Goal: Task Accomplishment & Management: Manage account settings

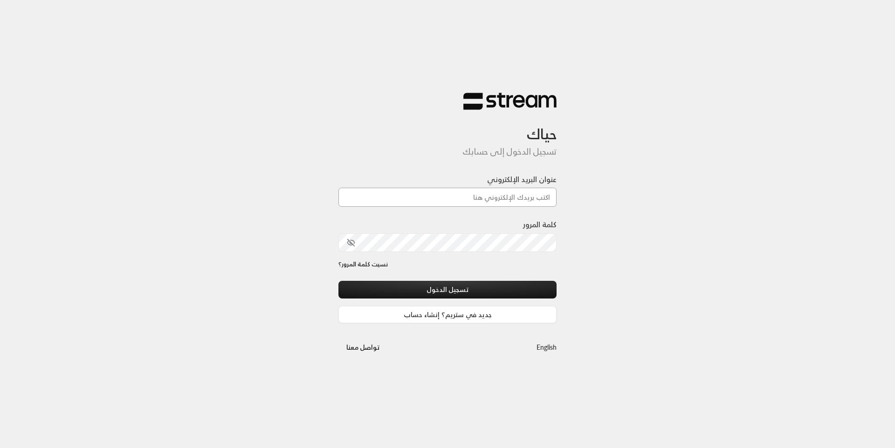
click at [406, 202] on input "عنوان البريد الإلكتروني" at bounding box center [447, 197] width 218 height 19
type input "[EMAIL_ADDRESS][DOMAIN_NAME]"
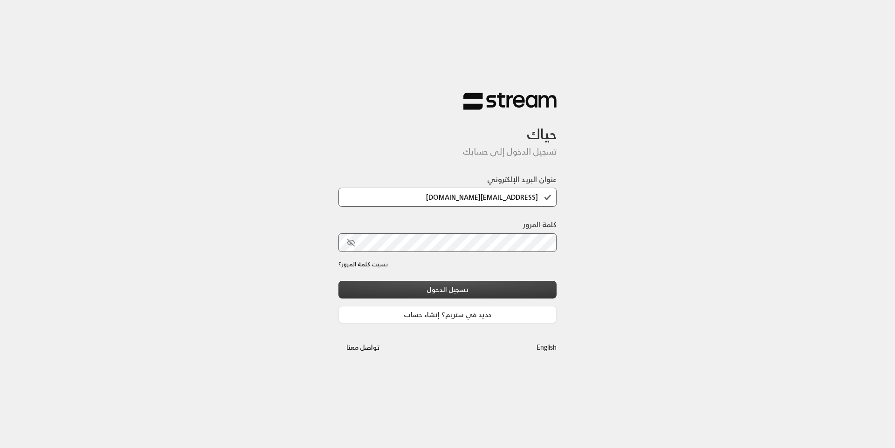
click at [452, 291] on button "تسجيل الدخول" at bounding box center [447, 289] width 218 height 17
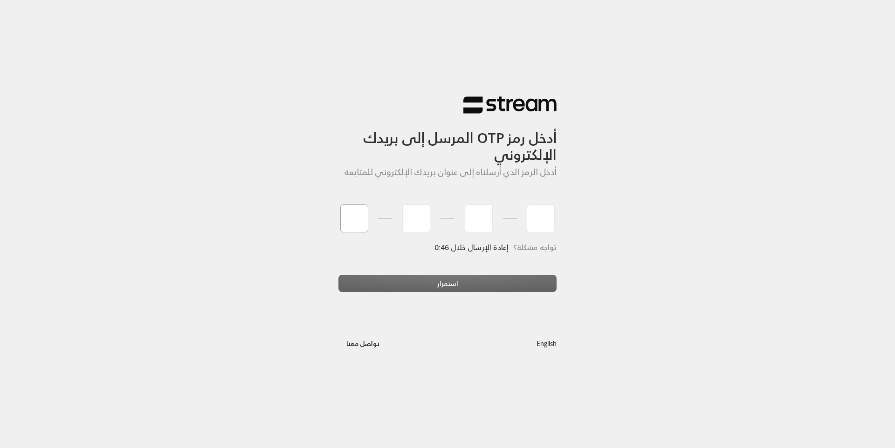
type input "8"
type input "3"
type input "9"
type input "2"
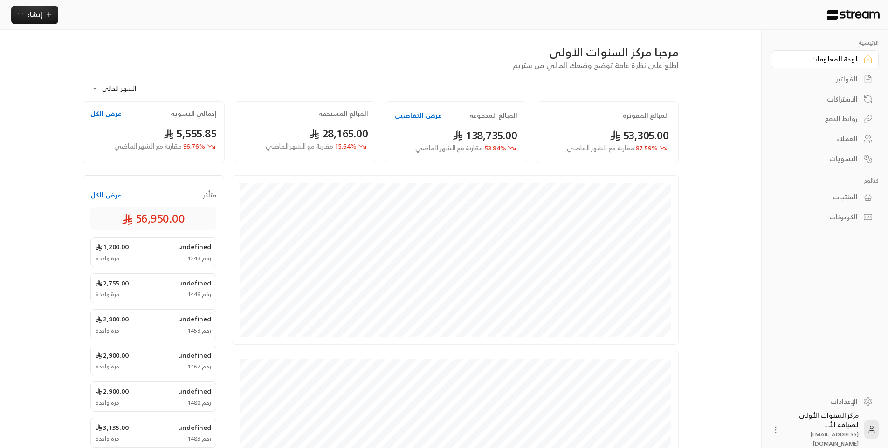
click at [839, 76] on div "الفواتير" at bounding box center [819, 79] width 75 height 9
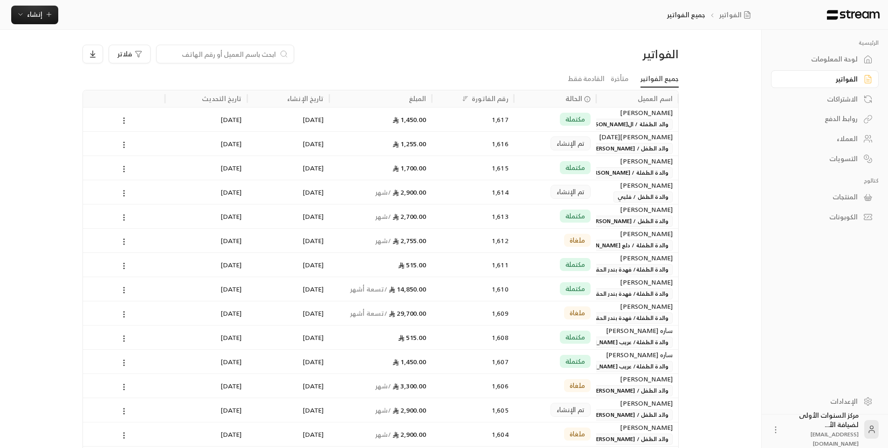
click at [594, 57] on div "الفواتير" at bounding box center [607, 54] width 142 height 15
click at [553, 27] on div "الفواتير جميع الفواتير إنشاء" at bounding box center [382, 15] width 765 height 30
click at [807, 82] on div "الفواتير" at bounding box center [819, 79] width 75 height 9
click at [35, 17] on span "إنشاء" at bounding box center [34, 14] width 15 height 12
click at [241, 50] on input at bounding box center [219, 54] width 114 height 10
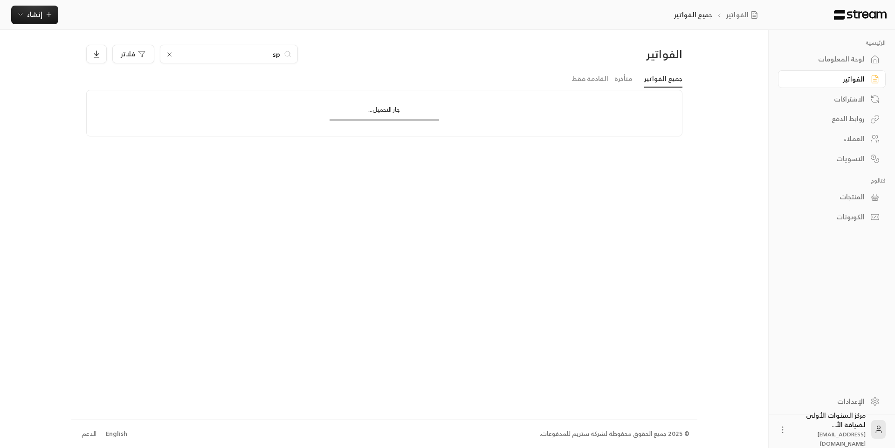
type input "s"
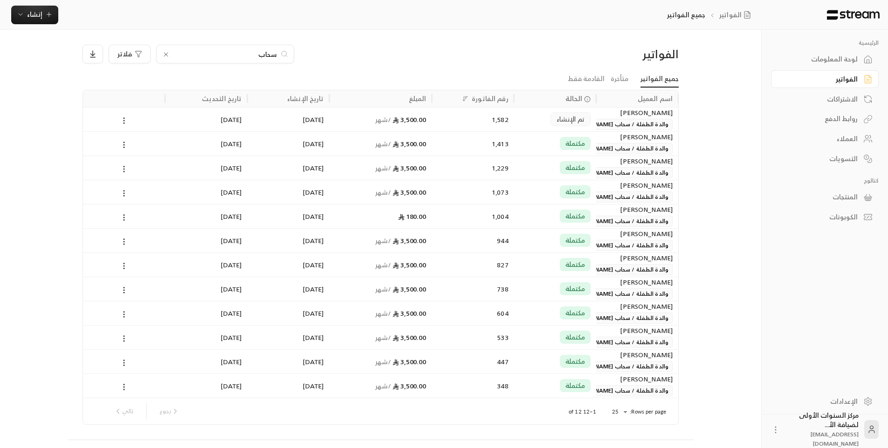
type input "سحاب"
click at [558, 124] on span "تم الإنشاء" at bounding box center [570, 119] width 28 height 9
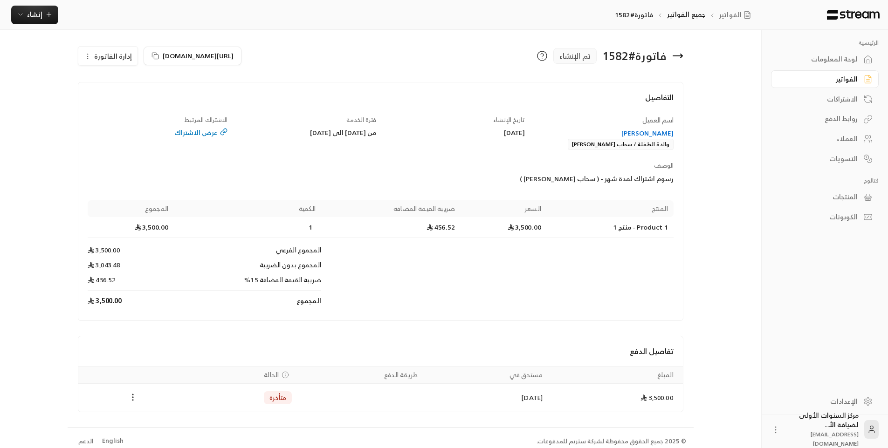
click at [130, 397] on icon "Payments" at bounding box center [132, 397] width 9 height 9
click at [161, 415] on li "تغيير الحالة الى مدفوعة" at bounding box center [168, 421] width 72 height 17
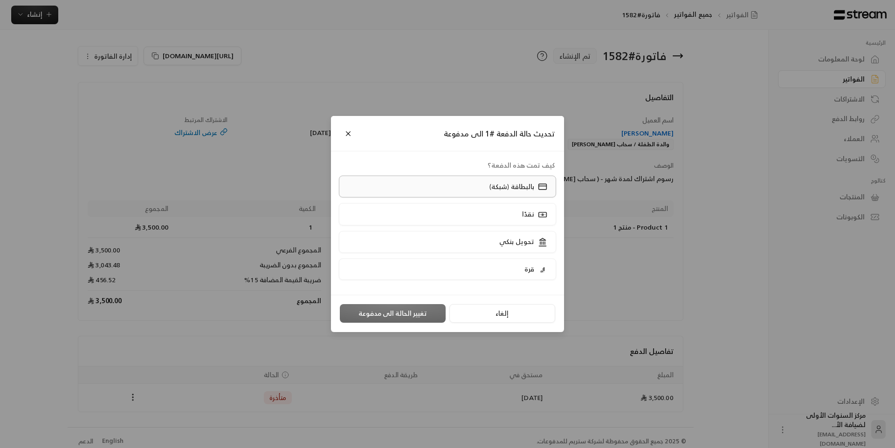
click at [467, 189] on label "بالبطاقة (شبكة)" at bounding box center [448, 187] width 218 height 22
click at [424, 310] on button "تغيير الحالة الى مدفوعة" at bounding box center [393, 313] width 106 height 19
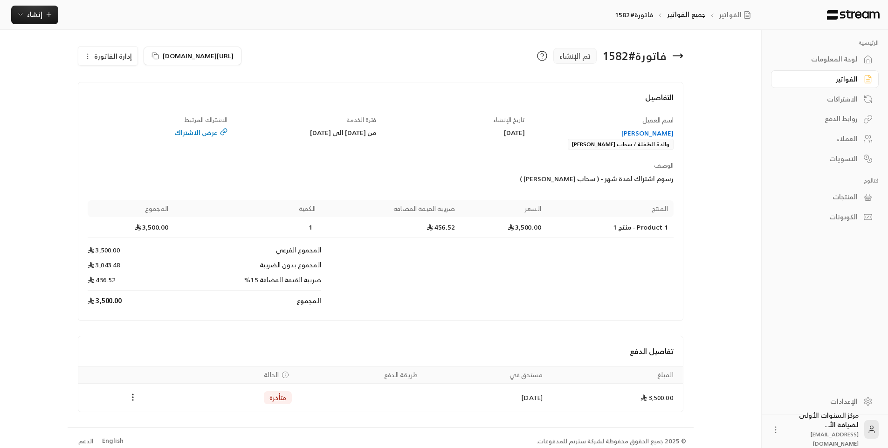
click at [514, 52] on div "فاتورة # 1582 تم الإنشاء" at bounding box center [534, 56] width 307 height 22
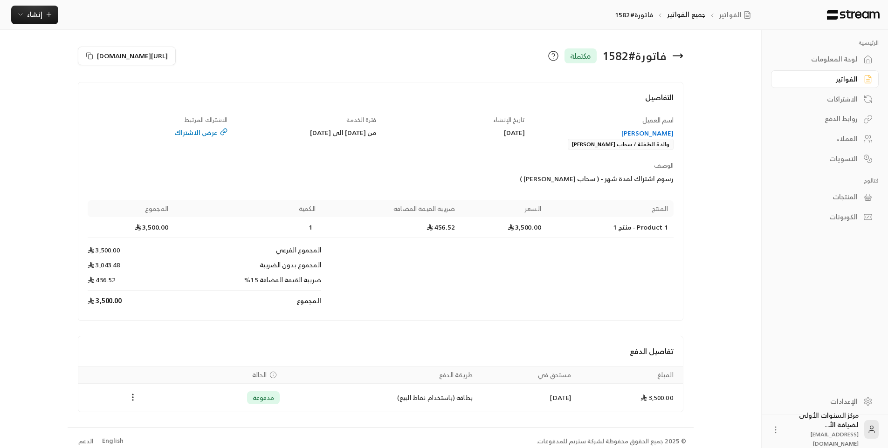
click at [444, 61] on div "فاتورة # 1582 مكتملة" at bounding box center [534, 56] width 307 height 22
click at [818, 80] on div "الفواتير" at bounding box center [819, 79] width 75 height 9
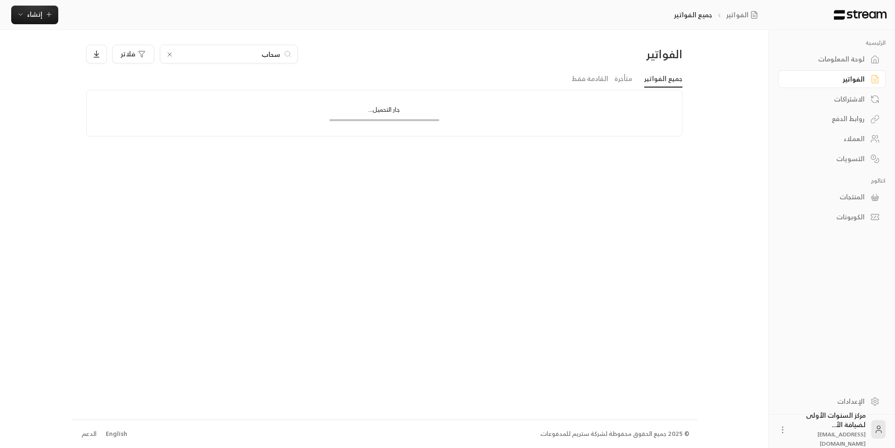
click at [270, 56] on input "سحاب" at bounding box center [228, 54] width 103 height 10
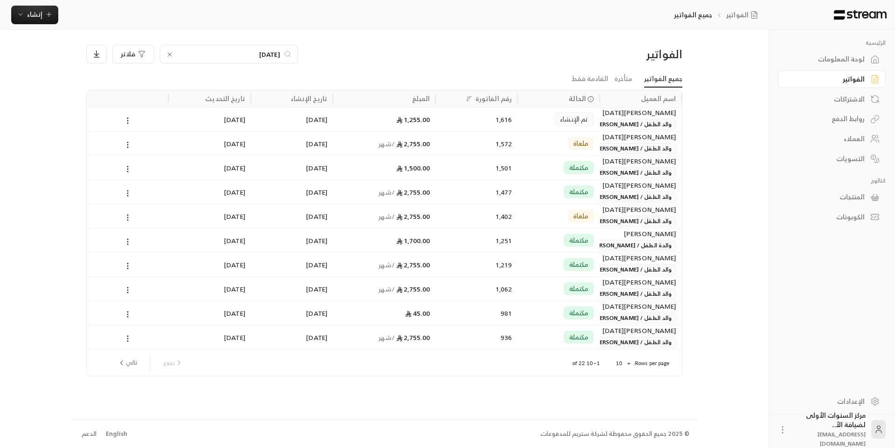
type input "[DATE]"
click at [487, 121] on div "1,616" at bounding box center [476, 120] width 71 height 24
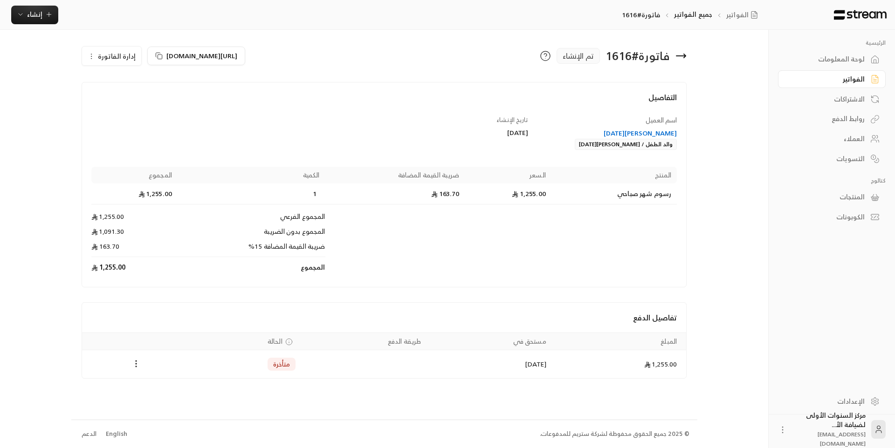
click at [677, 58] on icon at bounding box center [680, 55] width 11 height 11
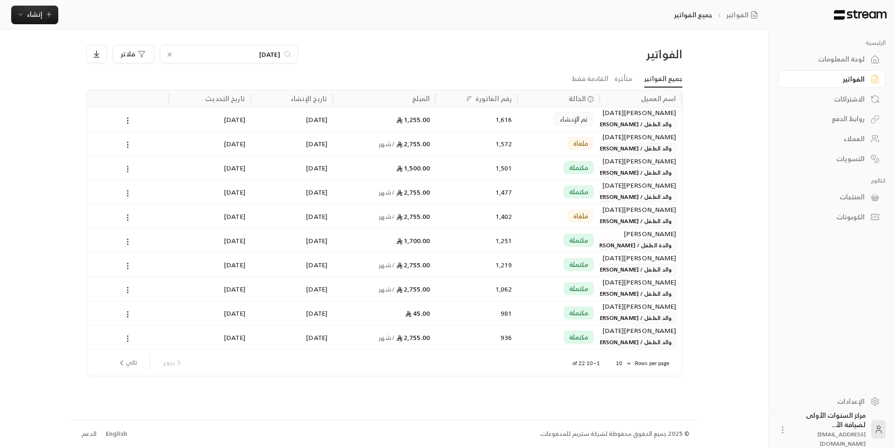
click at [267, 56] on input "[DATE]" at bounding box center [228, 54] width 103 height 10
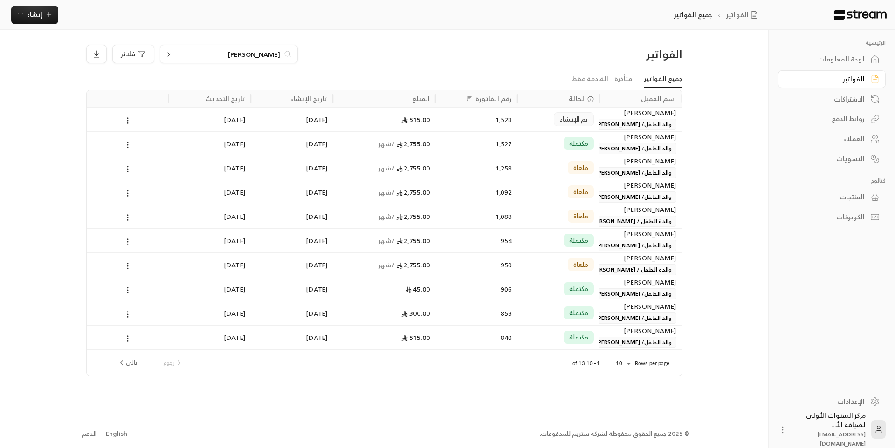
type input "[PERSON_NAME]"
click at [530, 134] on div "مكتملة" at bounding box center [558, 144] width 71 height 24
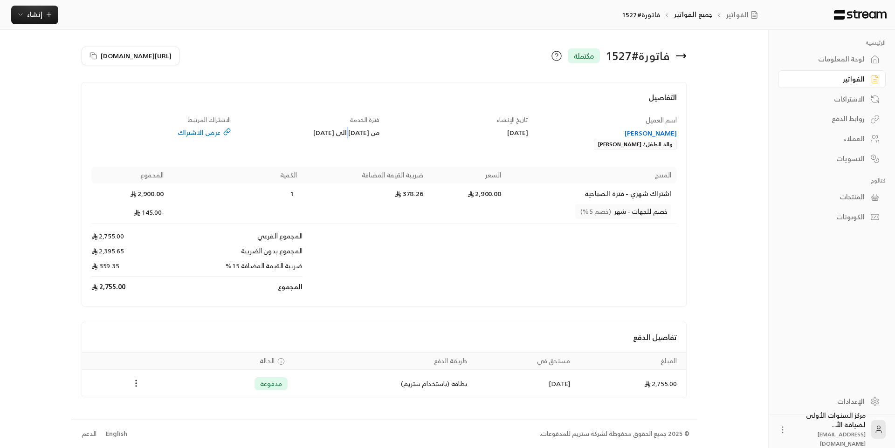
drag, startPoint x: 330, startPoint y: 131, endPoint x: 332, endPoint y: 144, distance: 13.2
click at [332, 144] on div "فترة الخدمة من [DATE] الى [DATE]" at bounding box center [309, 133] width 149 height 35
click at [339, 136] on div "من [DATE] الى [DATE]" at bounding box center [310, 132] width 140 height 9
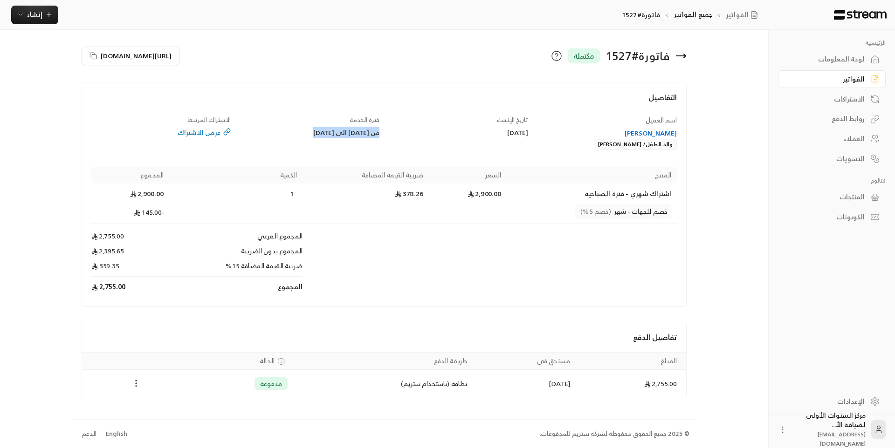
click at [339, 136] on div "من [DATE] الى [DATE]" at bounding box center [310, 132] width 140 height 9
click at [342, 132] on div "من [DATE] الى [DATE]" at bounding box center [310, 132] width 140 height 9
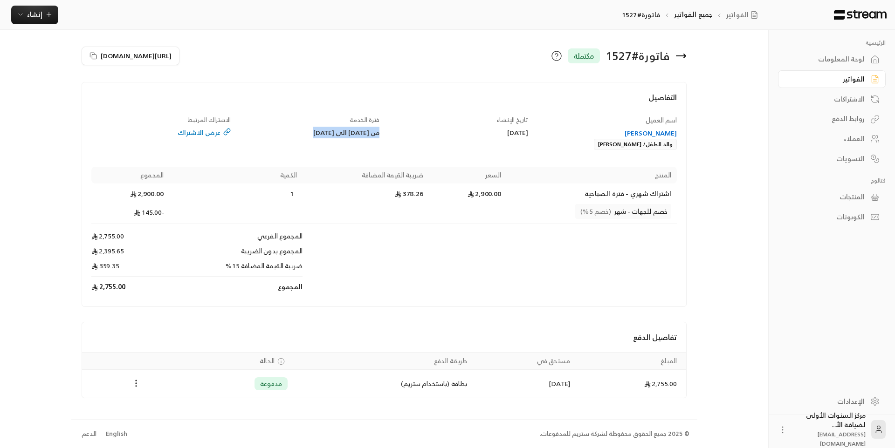
click at [342, 132] on div "من [DATE] الى [DATE]" at bounding box center [310, 132] width 140 height 9
click at [139, 386] on icon "Payments" at bounding box center [135, 383] width 9 height 9
click at [166, 402] on li "تحميل الفاتورة" at bounding box center [159, 407] width 48 height 17
click at [680, 55] on icon at bounding box center [680, 55] width 11 height 11
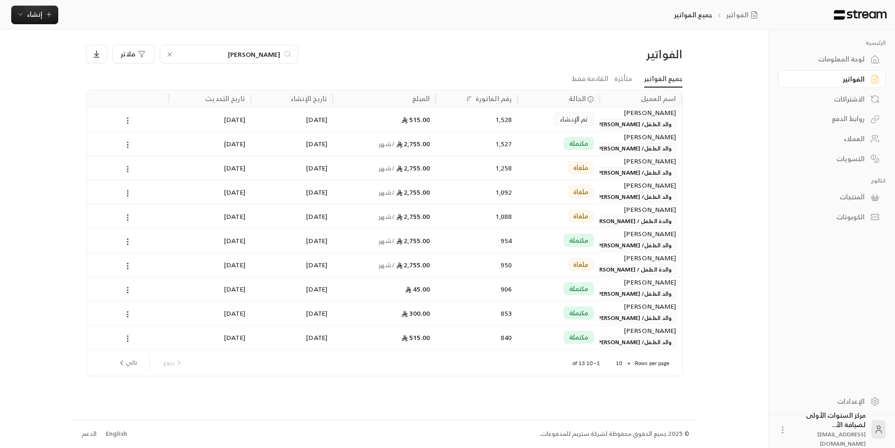
click at [273, 55] on input "[PERSON_NAME]" at bounding box center [228, 54] width 103 height 10
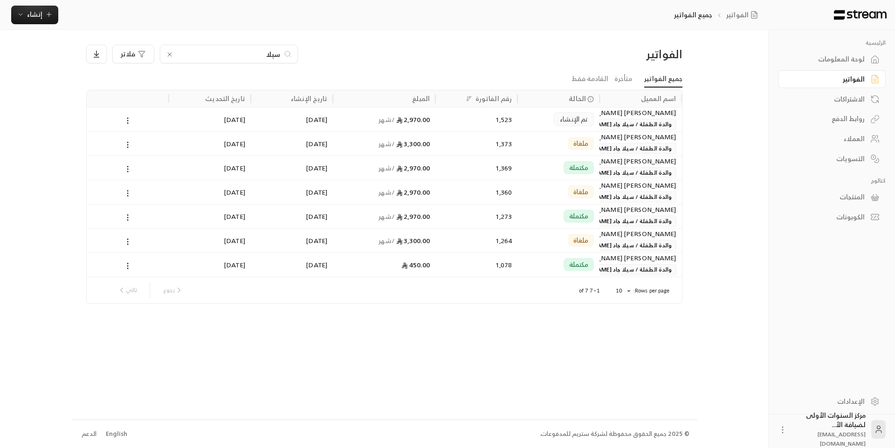
type input "سيلا"
click at [436, 163] on div "1,369" at bounding box center [476, 168] width 82 height 24
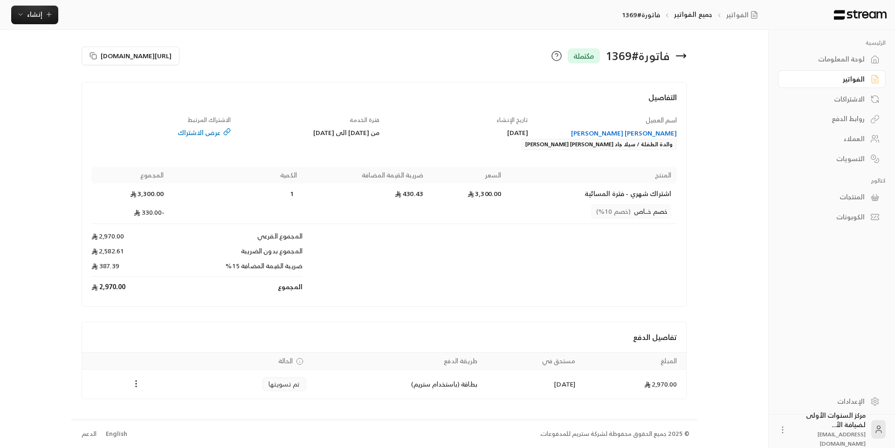
click at [685, 53] on icon at bounding box center [680, 55] width 11 height 11
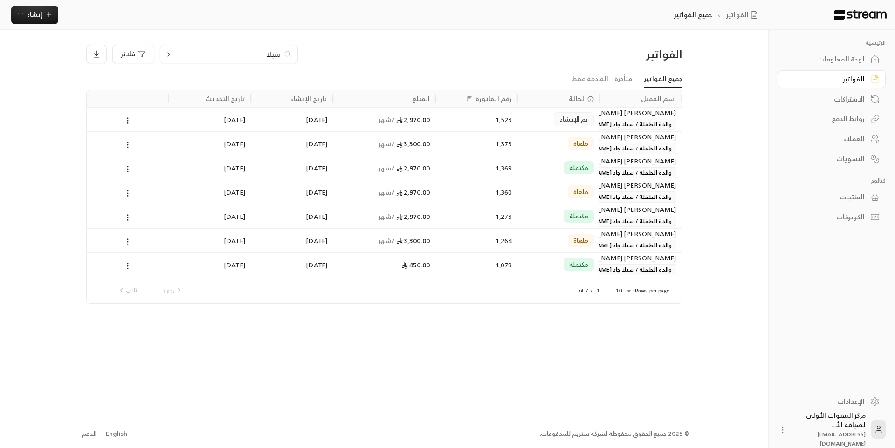
click at [532, 121] on div "تم الإنشاء" at bounding box center [558, 120] width 71 height 24
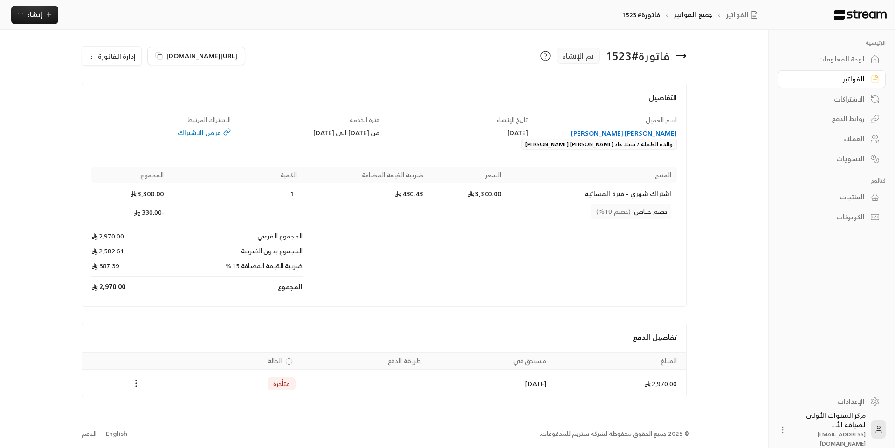
click at [680, 58] on icon at bounding box center [680, 55] width 11 height 11
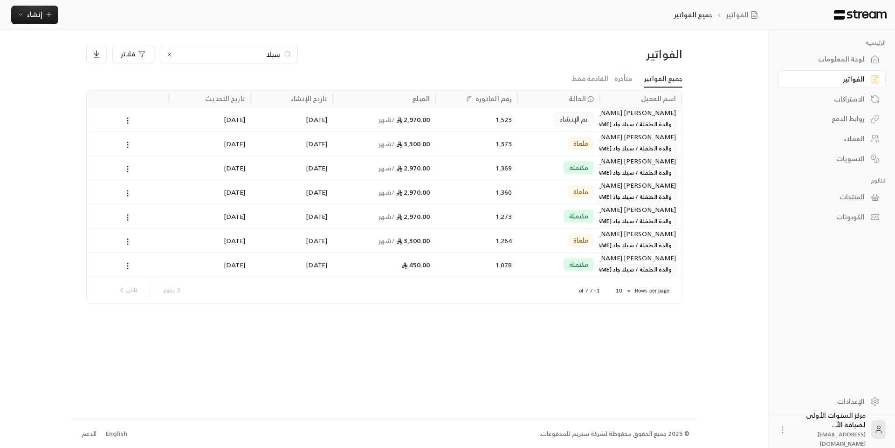
click at [272, 55] on input "سيلا" at bounding box center [228, 54] width 103 height 10
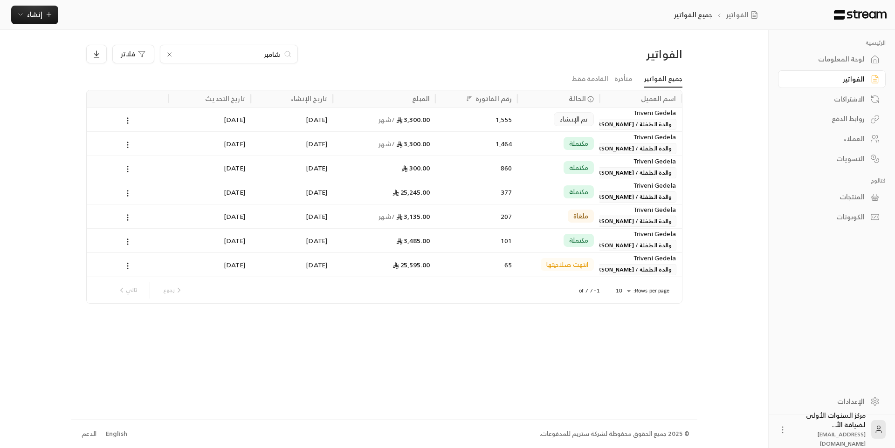
type input "شامبر"
click at [557, 141] on div "مكتملة" at bounding box center [558, 144] width 71 height 24
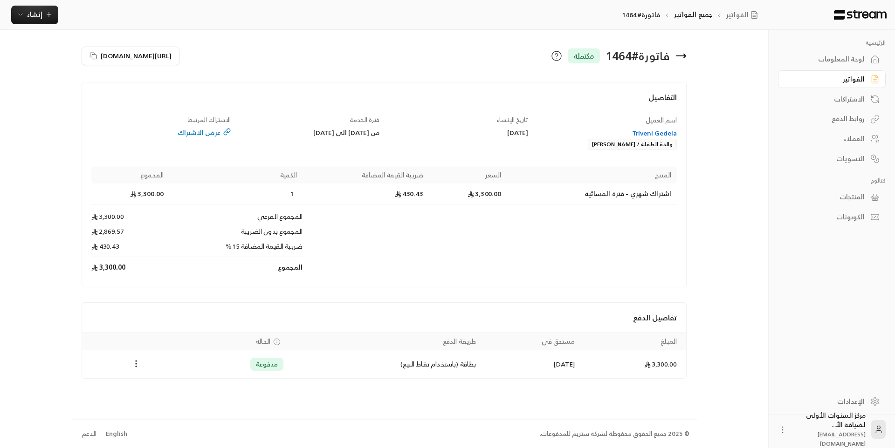
click at [684, 55] on icon at bounding box center [685, 56] width 2 height 4
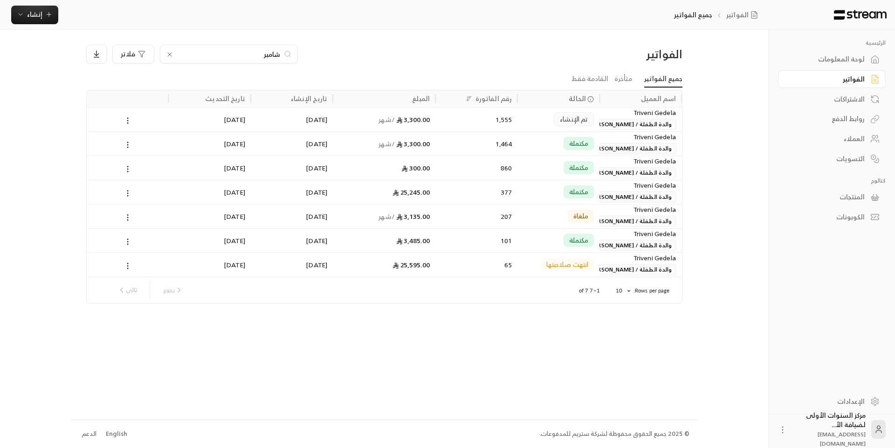
click at [517, 120] on div "1,555" at bounding box center [476, 119] width 82 height 24
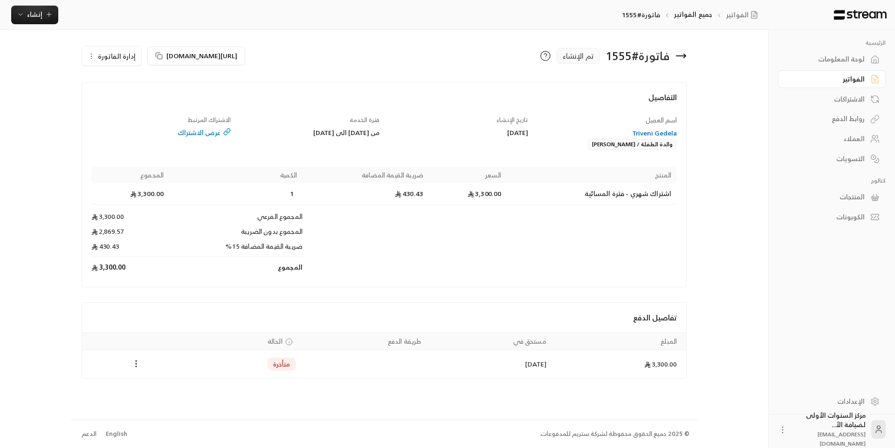
click at [685, 55] on icon at bounding box center [680, 55] width 11 height 11
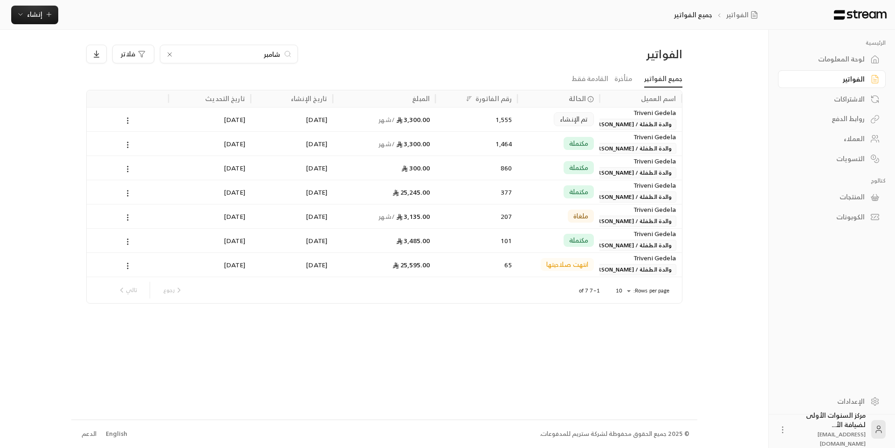
click at [274, 53] on input "شامبر" at bounding box center [228, 54] width 103 height 10
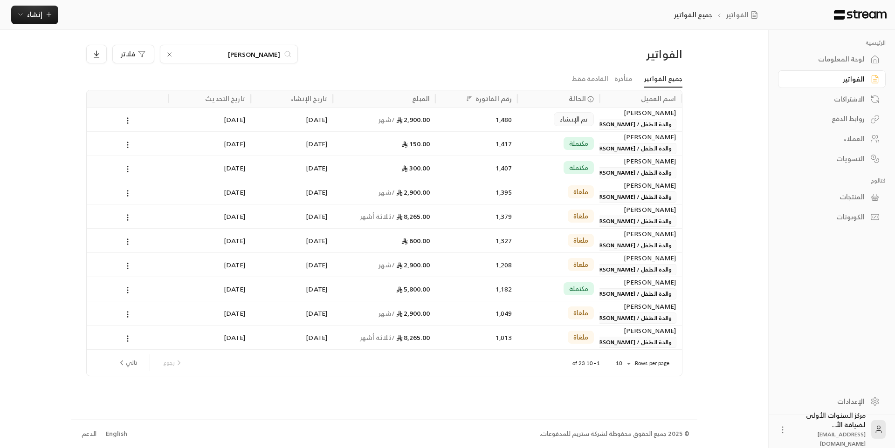
type input "[PERSON_NAME]"
click at [430, 123] on div "2,900.00 / شهر" at bounding box center [383, 120] width 91 height 24
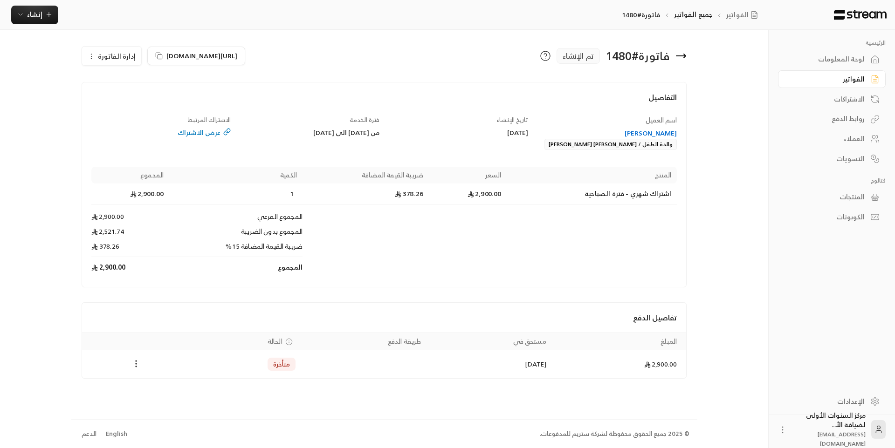
click at [470, 120] on div "تاريخ الإنشاء [DATE]" at bounding box center [458, 133] width 149 height 35
click at [869, 81] on link "الفواتير" at bounding box center [832, 79] width 108 height 18
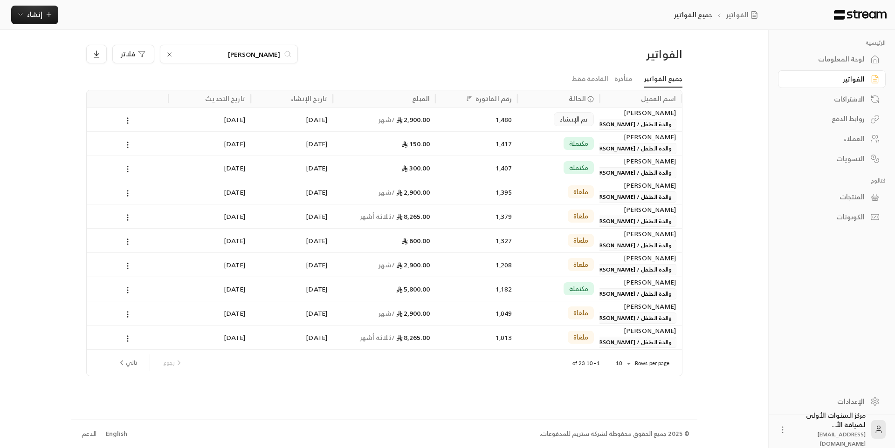
click at [271, 54] on input "[PERSON_NAME]" at bounding box center [228, 54] width 103 height 10
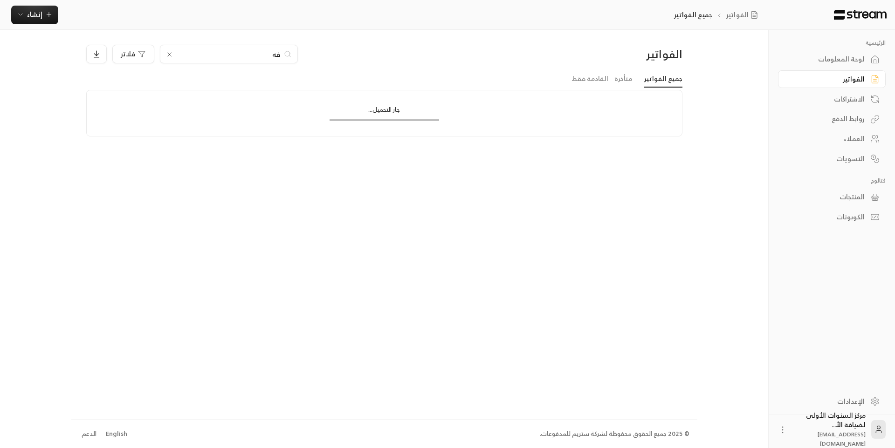
type input "ف"
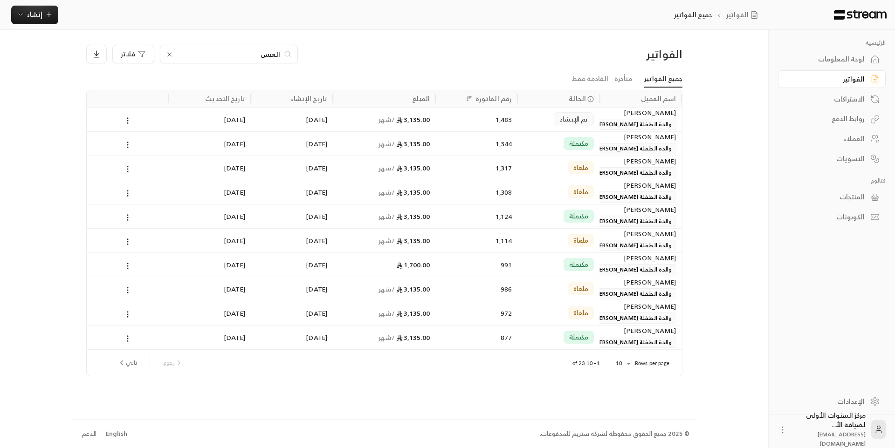
type input "العيس"
click at [448, 113] on div "1,483" at bounding box center [476, 120] width 71 height 24
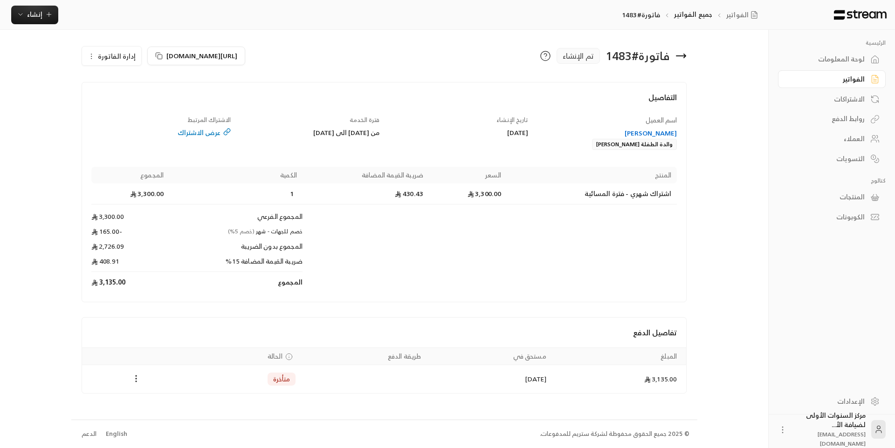
click at [683, 56] on icon at bounding box center [680, 56] width 9 height 0
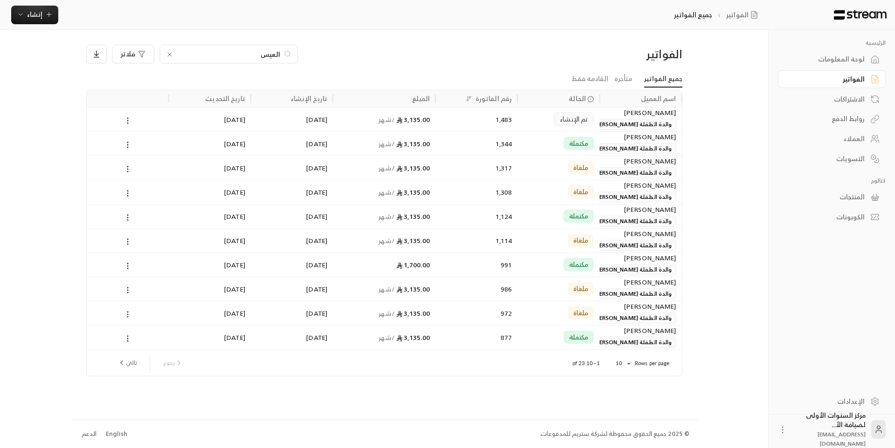
click at [484, 139] on div "1,344" at bounding box center [476, 144] width 71 height 24
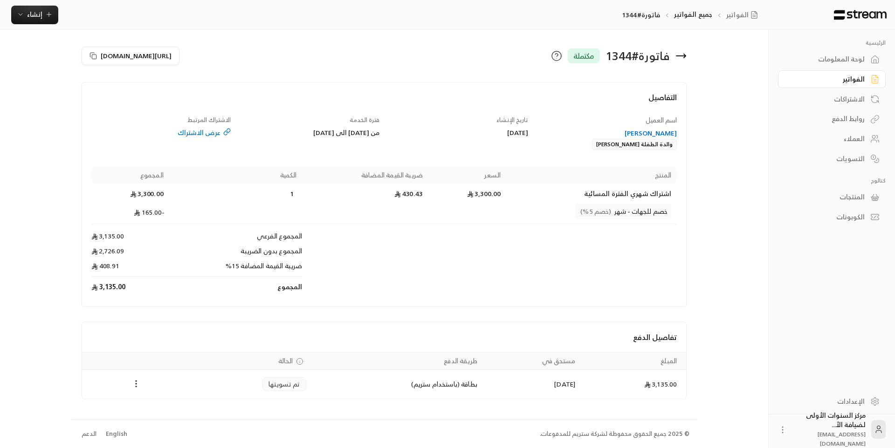
click at [682, 55] on icon at bounding box center [680, 55] width 11 height 11
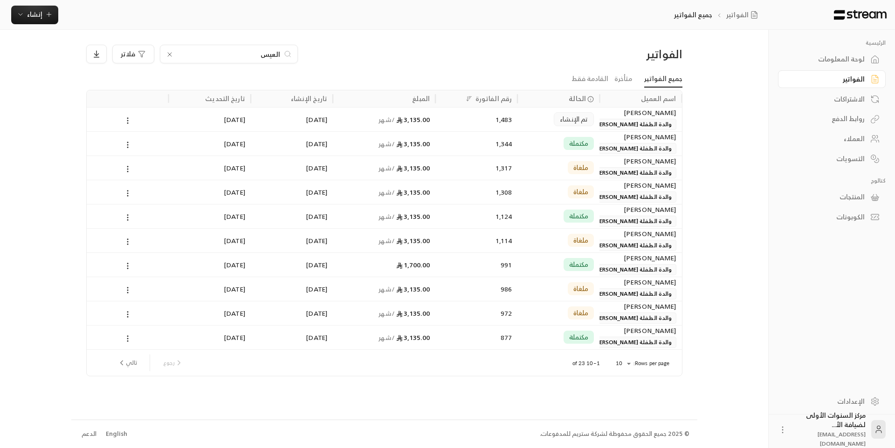
click at [274, 56] on input "العيس" at bounding box center [228, 54] width 103 height 10
type input "[PERSON_NAME]"
click at [435, 129] on div "2,900.00 / شهر" at bounding box center [384, 119] width 103 height 24
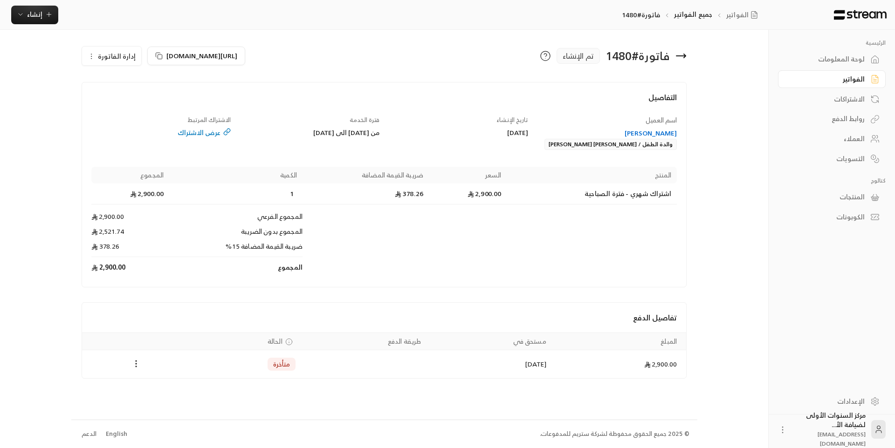
click at [683, 56] on icon at bounding box center [680, 56] width 9 height 0
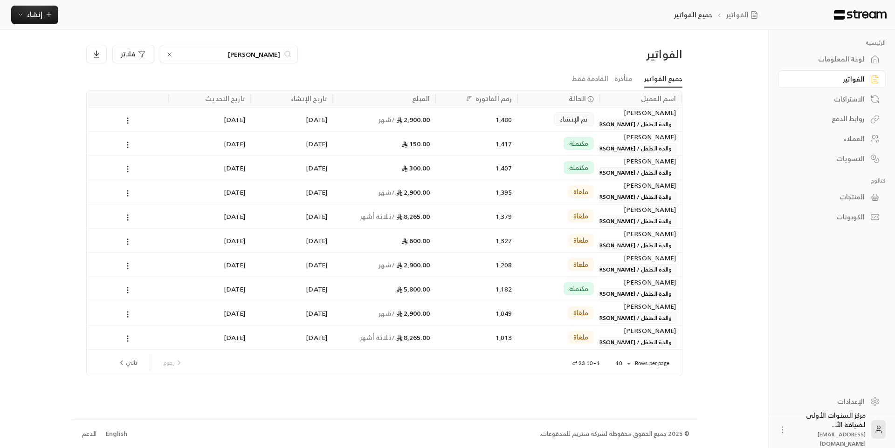
click at [271, 51] on input "[PERSON_NAME]" at bounding box center [228, 54] width 103 height 10
type input "[PERSON_NAME]"
click at [440, 123] on div "1,582" at bounding box center [476, 119] width 82 height 24
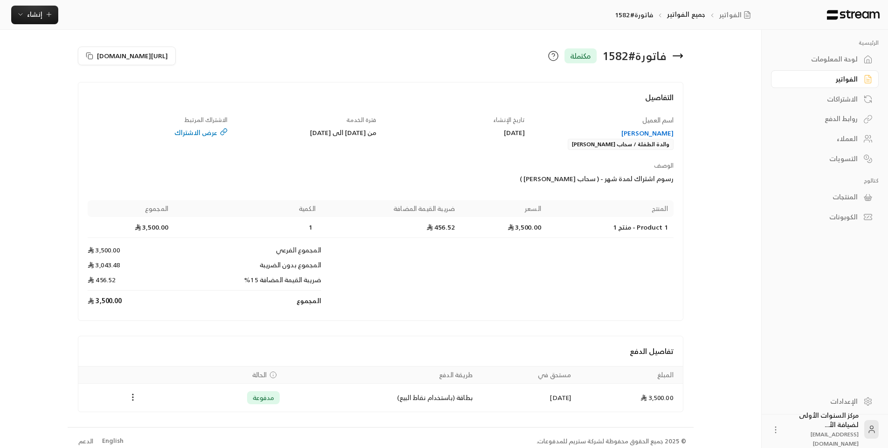
click at [674, 54] on icon at bounding box center [677, 55] width 11 height 11
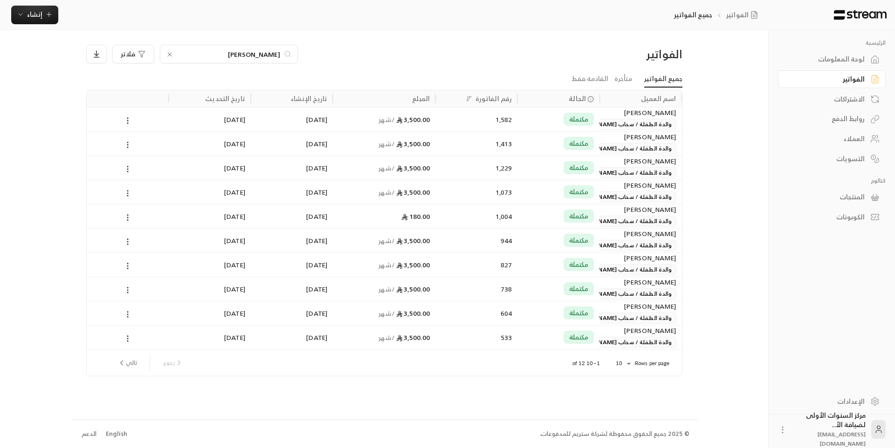
click at [273, 49] on input "[PERSON_NAME]" at bounding box center [228, 54] width 103 height 10
click at [267, 48] on div "[PERSON_NAME]" at bounding box center [229, 54] width 138 height 19
click at [267, 55] on input "[PERSON_NAME]" at bounding box center [228, 54] width 103 height 10
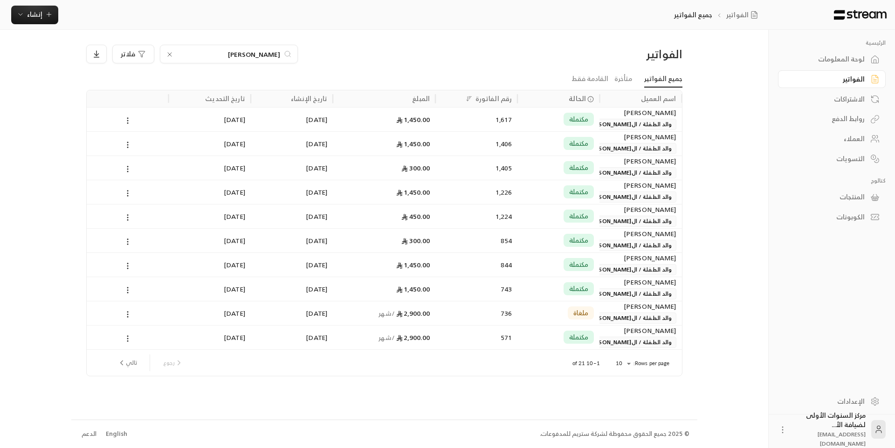
click at [267, 55] on input "[PERSON_NAME]" at bounding box center [228, 54] width 103 height 10
type input "[PERSON_NAME]"
click at [372, 121] on div "2,900.00 / شهر" at bounding box center [383, 120] width 91 height 24
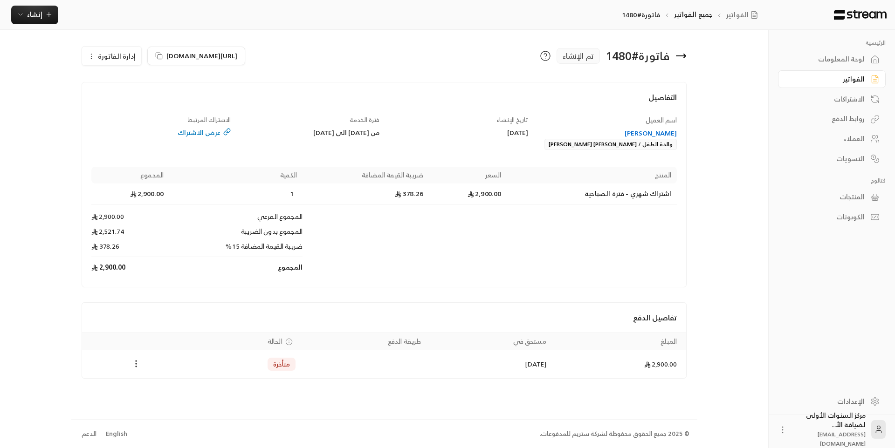
click at [685, 53] on icon at bounding box center [680, 55] width 11 height 11
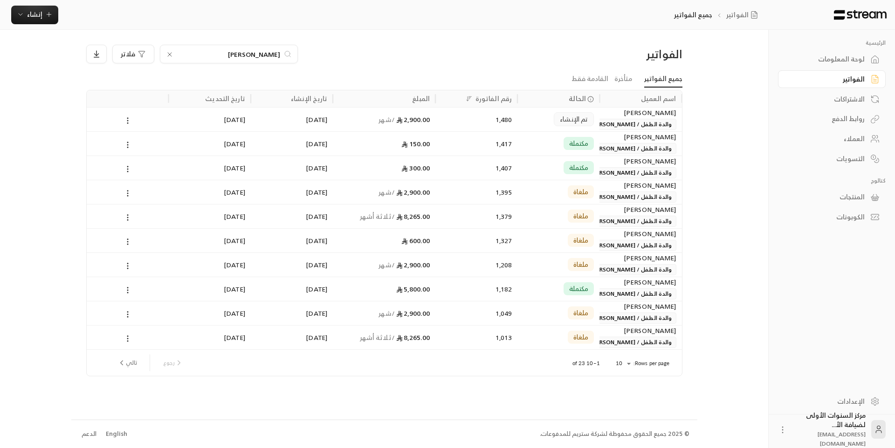
click at [621, 149] on span "والدة الطفل / [PERSON_NAME] [PERSON_NAME]" at bounding box center [608, 148] width 135 height 11
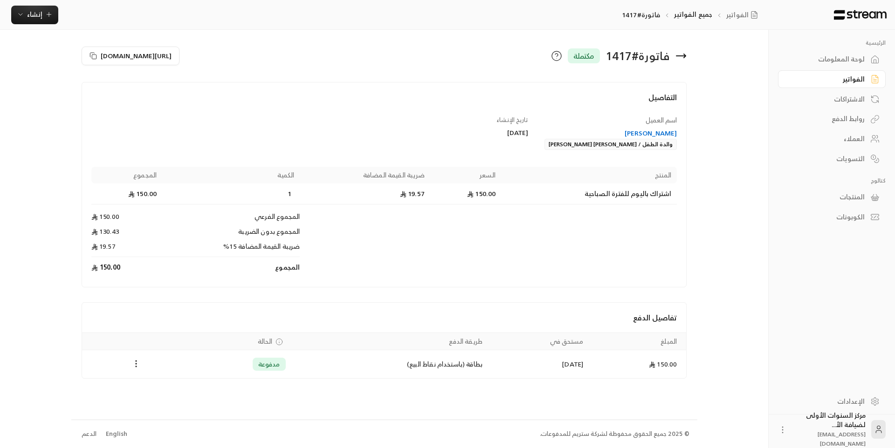
click at [684, 58] on icon at bounding box center [685, 56] width 2 height 4
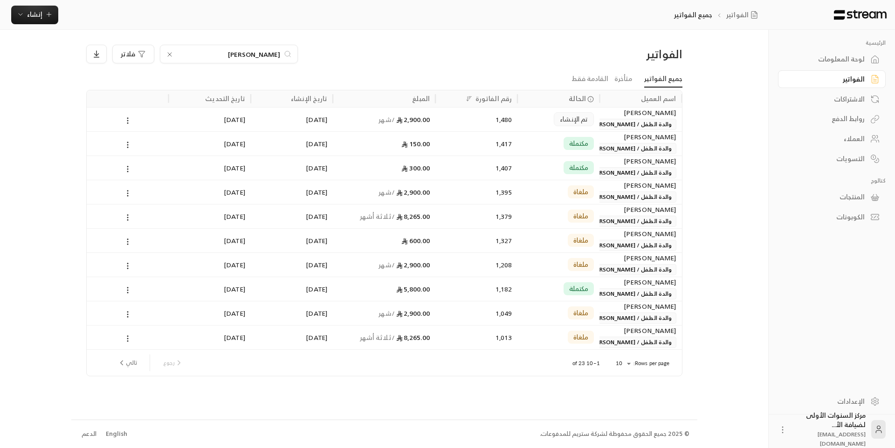
click at [487, 168] on div "1,407" at bounding box center [476, 168] width 71 height 24
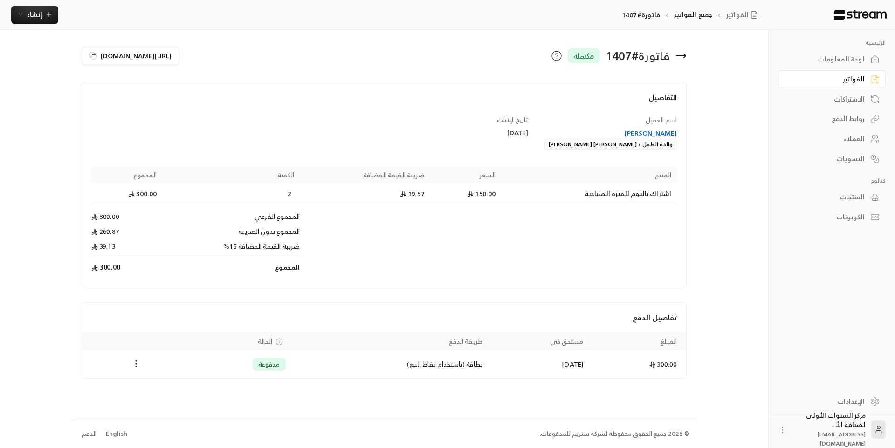
click at [681, 60] on icon at bounding box center [680, 55] width 11 height 11
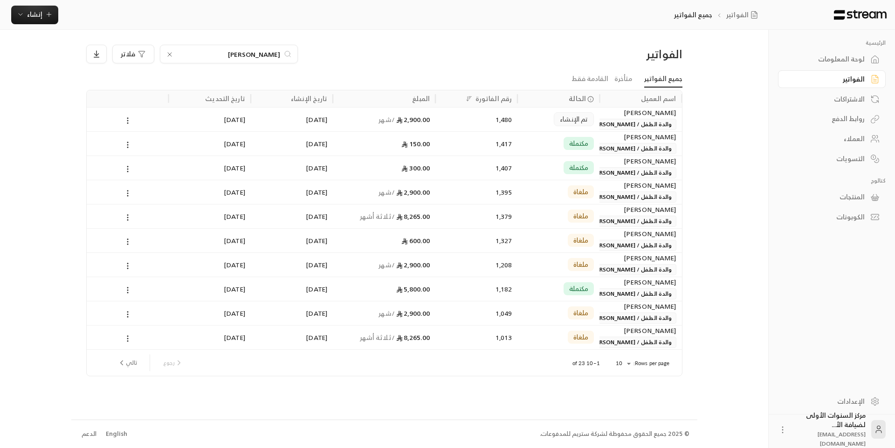
click at [449, 122] on div "1,480" at bounding box center [476, 120] width 71 height 24
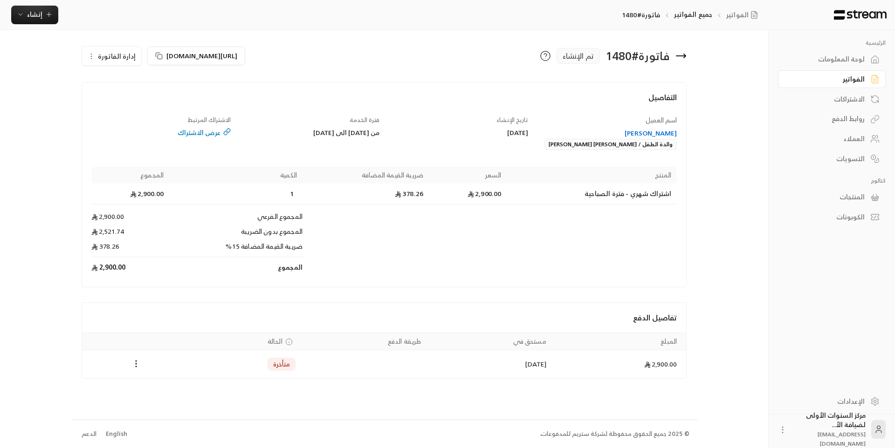
click at [405, 138] on div "تاريخ الإنشاء [DATE]" at bounding box center [458, 133] width 149 height 35
click at [835, 59] on div "لوحة المعلومات" at bounding box center [826, 59] width 75 height 9
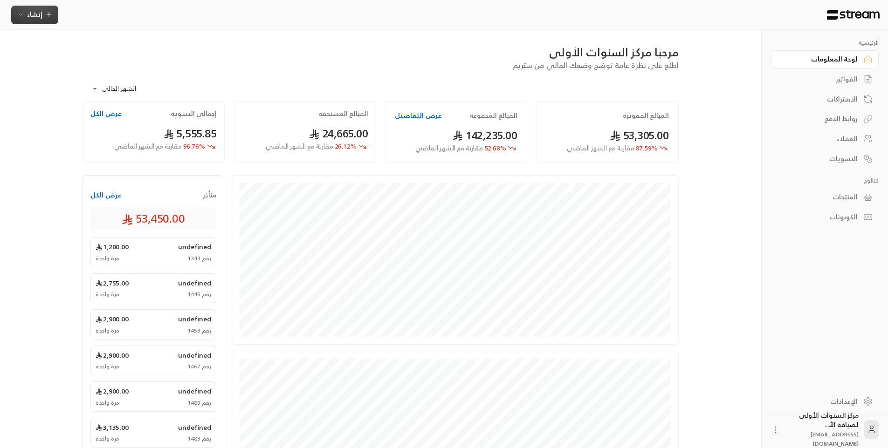
click at [36, 15] on span "إنشاء" at bounding box center [34, 14] width 15 height 12
click at [83, 52] on div "إنشاء فاتورة مرة واحدة بسهولة للمعاملات السريعة." at bounding box center [80, 58] width 117 height 19
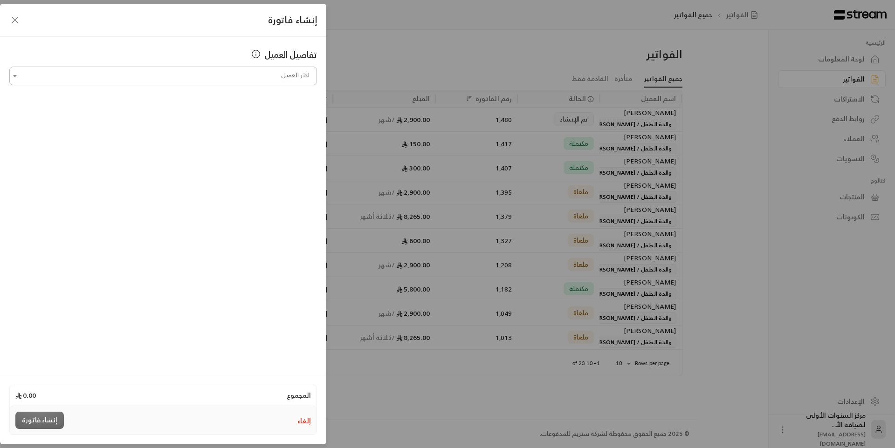
click at [254, 77] on input "اختر العميل" at bounding box center [163, 76] width 308 height 16
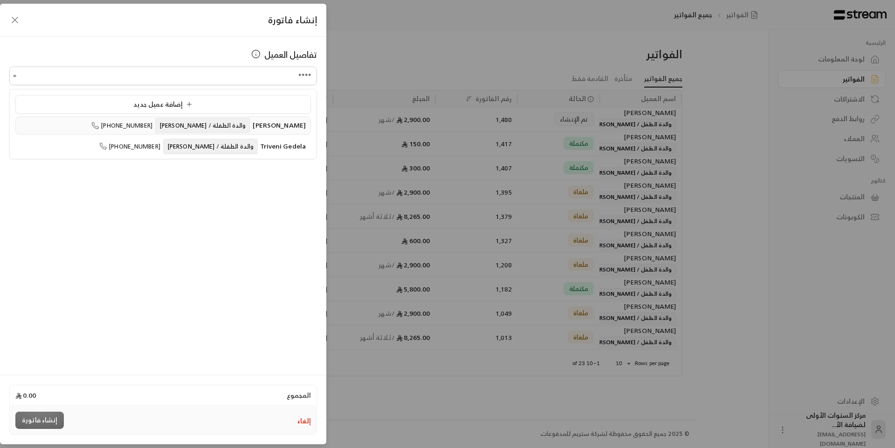
click at [238, 127] on span "والدة الطفلة / [PERSON_NAME]" at bounding box center [202, 125] width 95 height 15
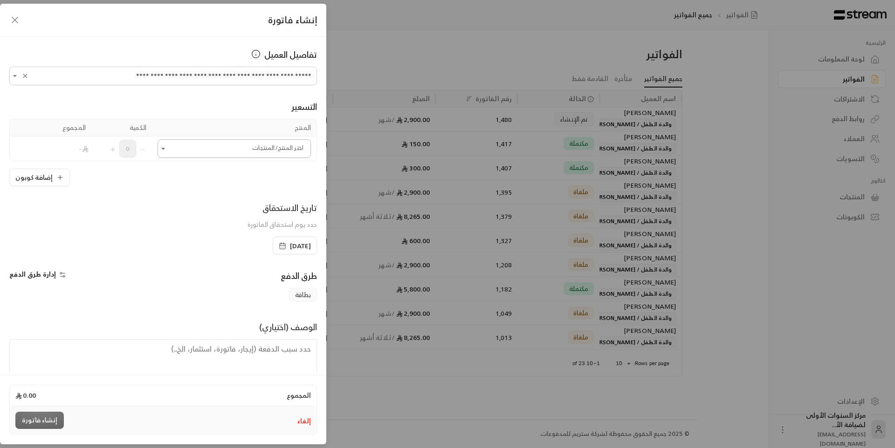
type input "**********"
click at [236, 148] on input "اختر العميل" at bounding box center [233, 149] width 153 height 16
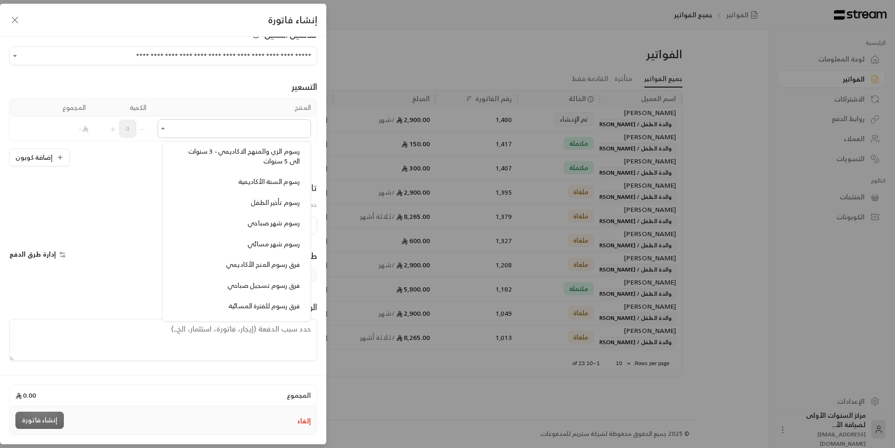
scroll to position [839, 0]
click at [274, 265] on span "فرق رسوم تسجيل صباحي" at bounding box center [263, 264] width 72 height 12
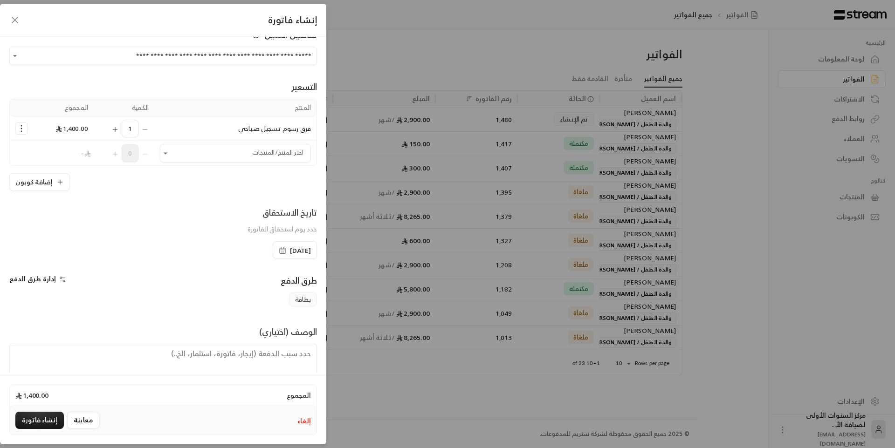
click at [292, 359] on textarea at bounding box center [163, 365] width 308 height 42
type textarea "من تاريخ [DATE] حتى [DATE]"
click at [50, 418] on button "إنشاء فاتورة" at bounding box center [39, 420] width 48 height 17
click at [247, 180] on div "إضافة كوبون" at bounding box center [163, 182] width 308 height 18
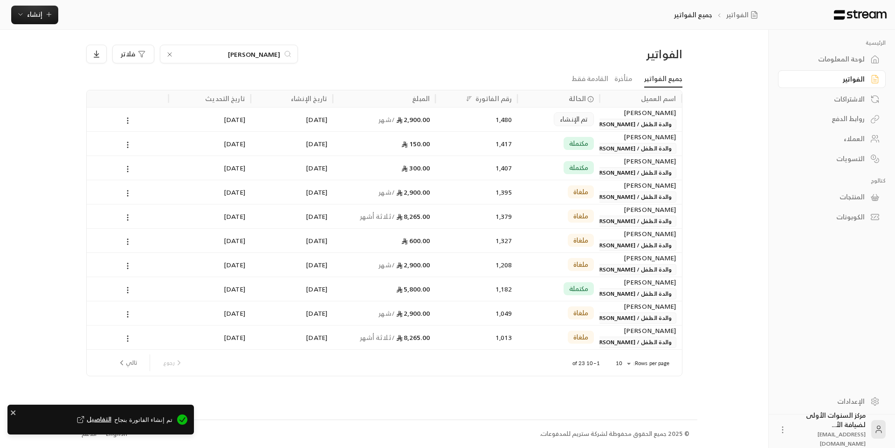
click at [111, 419] on span "التفاصيل" at bounding box center [93, 419] width 36 height 9
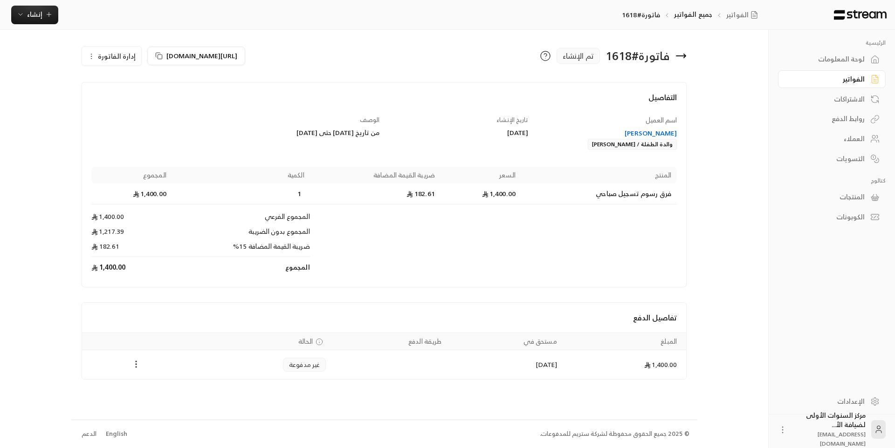
click at [136, 366] on icon "Payments" at bounding box center [135, 364] width 9 height 9
click at [175, 390] on li "تغيير الحالة الى مدفوعة" at bounding box center [171, 388] width 72 height 17
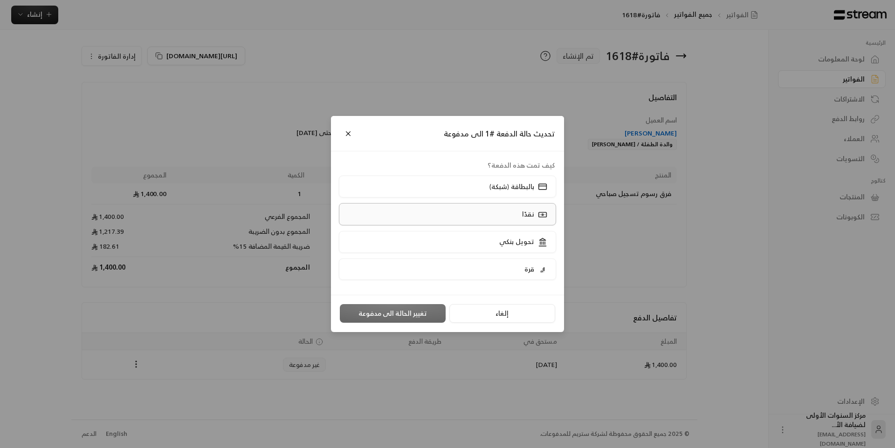
click at [469, 214] on label "نقدًا" at bounding box center [448, 214] width 218 height 22
click at [398, 319] on button "تغيير الحالة الى مدفوعة" at bounding box center [393, 313] width 106 height 19
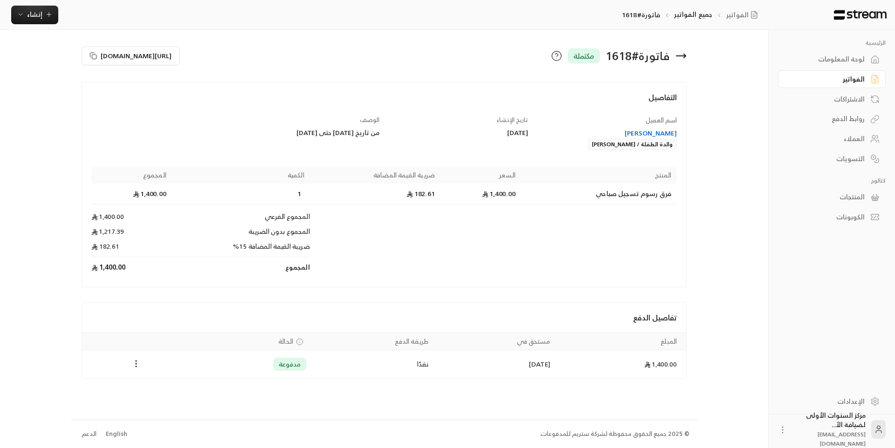
click at [683, 54] on icon at bounding box center [680, 55] width 11 height 11
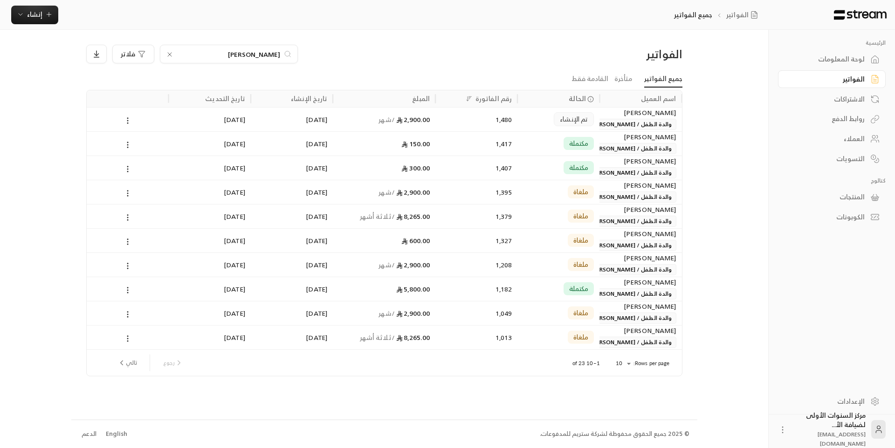
click at [848, 60] on div "لوحة المعلومات" at bounding box center [826, 59] width 75 height 9
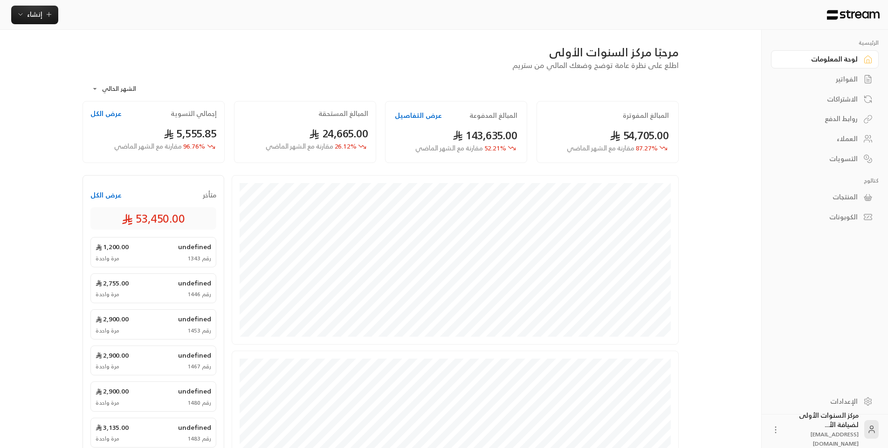
click at [835, 84] on link "الفواتير" at bounding box center [825, 79] width 108 height 18
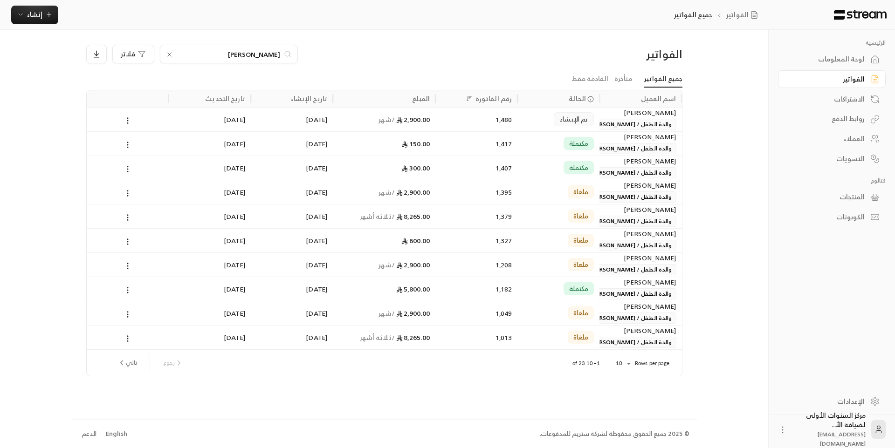
click at [241, 56] on input "[PERSON_NAME]" at bounding box center [228, 54] width 103 height 10
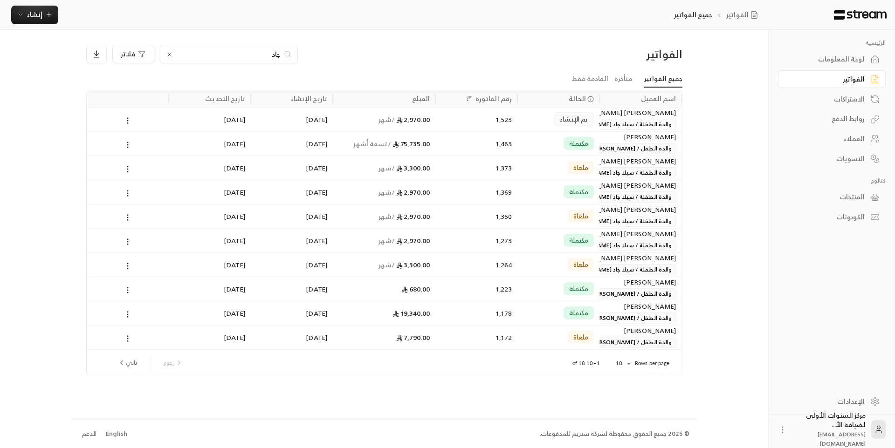
type input "جاد"
click at [532, 142] on div "مكتملة" at bounding box center [558, 144] width 71 height 24
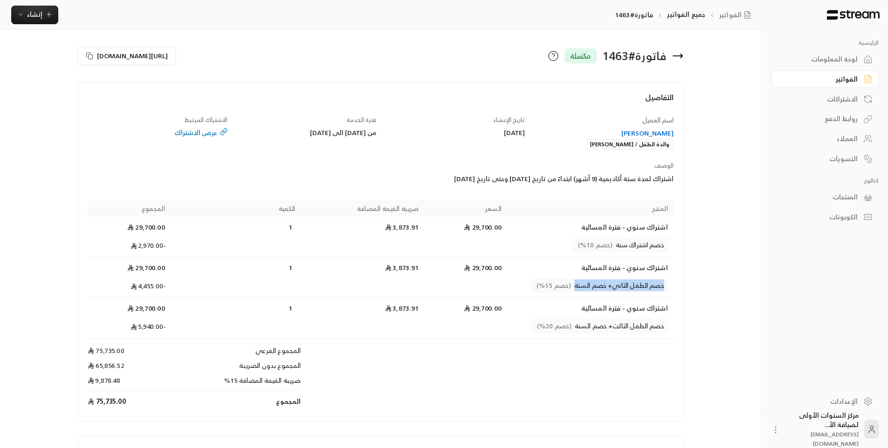
drag, startPoint x: 665, startPoint y: 286, endPoint x: 575, endPoint y: 284, distance: 89.9
click at [575, 284] on span "خصم الطفل الثاني+ خصم السنة (خصم 15%)" at bounding box center [599, 285] width 137 height 15
copy span "خصم الطفل الثاني+ خصم السنة"
drag, startPoint x: 667, startPoint y: 327, endPoint x: 577, endPoint y: 328, distance: 89.9
click at [577, 328] on span "خصم الطفل الثالث+ خصم السنة (خصم 20%)" at bounding box center [600, 326] width 136 height 15
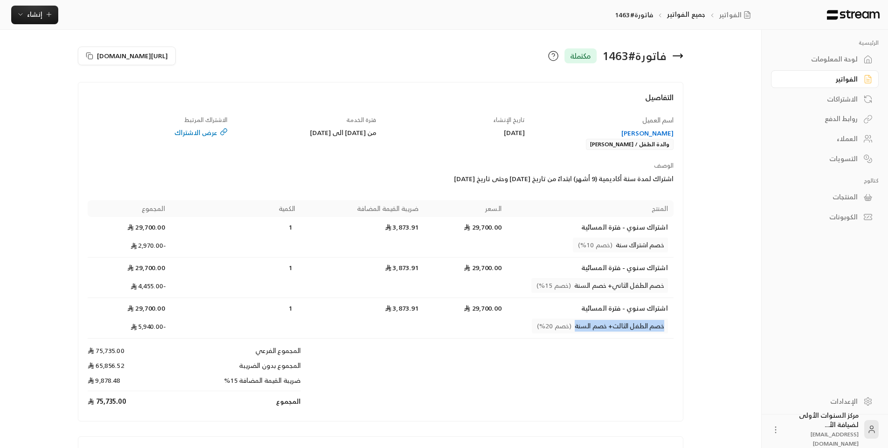
copy span "خصم الطفل الثالث+ خصم السنة"
click at [678, 60] on icon at bounding box center [677, 55] width 11 height 11
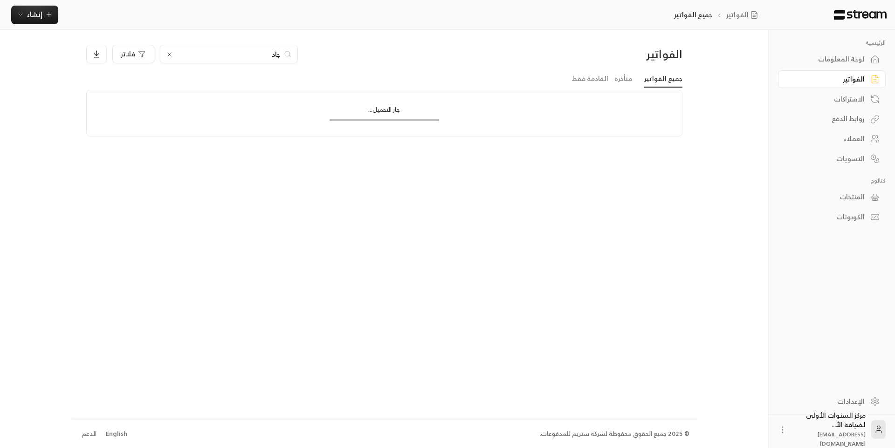
click at [267, 56] on input "جاد" at bounding box center [228, 54] width 103 height 10
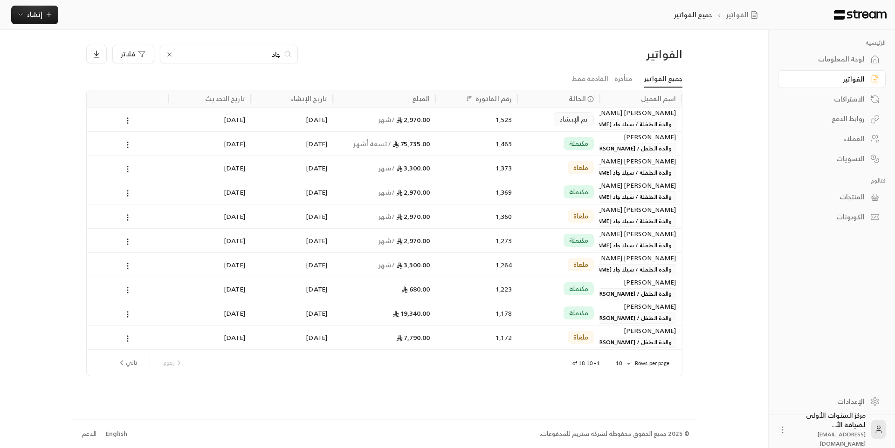
click at [267, 56] on input "جاد" at bounding box center [228, 54] width 103 height 10
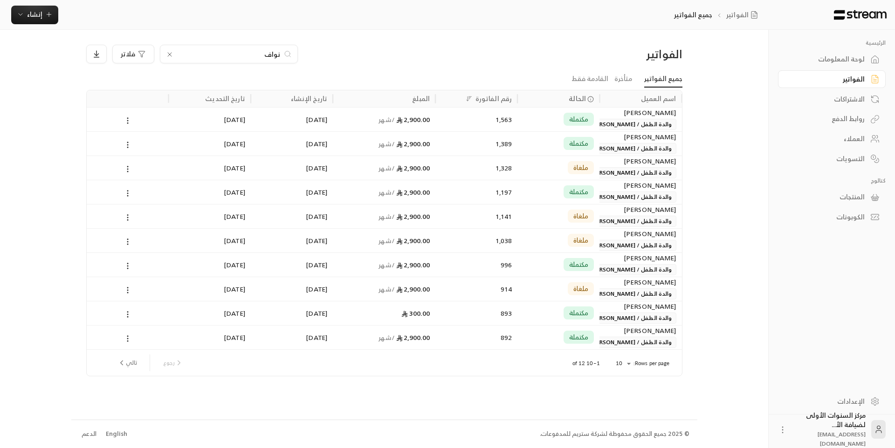
type input "نواف"
click at [505, 120] on div "1,563" at bounding box center [476, 120] width 71 height 24
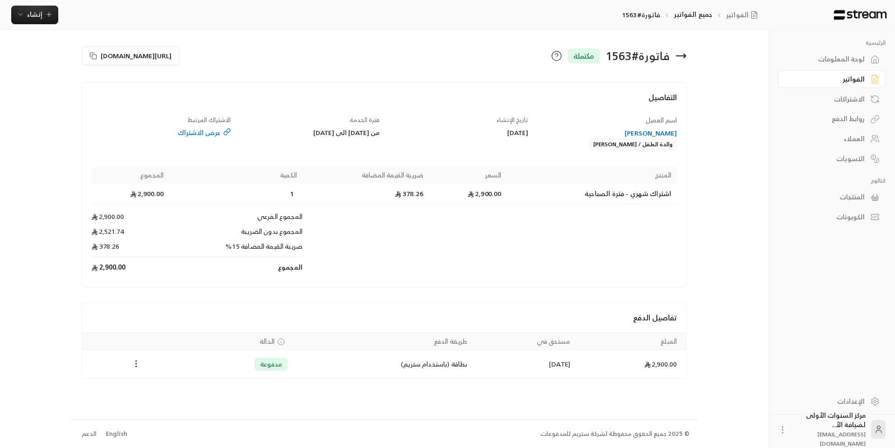
click at [139, 365] on icon "Payments" at bounding box center [135, 363] width 9 height 9
click at [160, 385] on li "تحميل الفاتورة" at bounding box center [159, 388] width 48 height 17
